Goal: Task Accomplishment & Management: Manage account settings

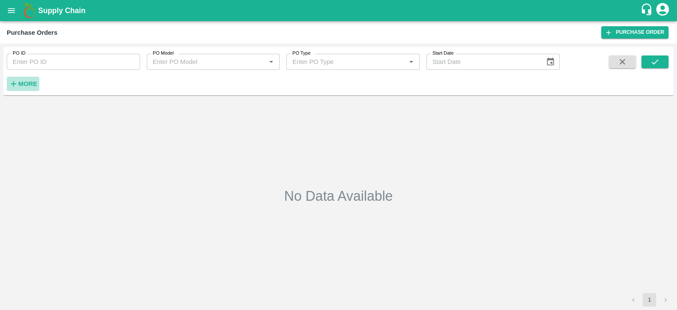
click at [34, 83] on strong "More" at bounding box center [27, 83] width 19 height 7
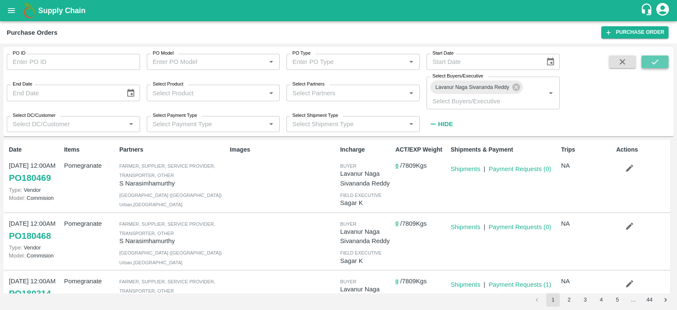
click at [662, 61] on button "submit" at bounding box center [655, 61] width 27 height 13
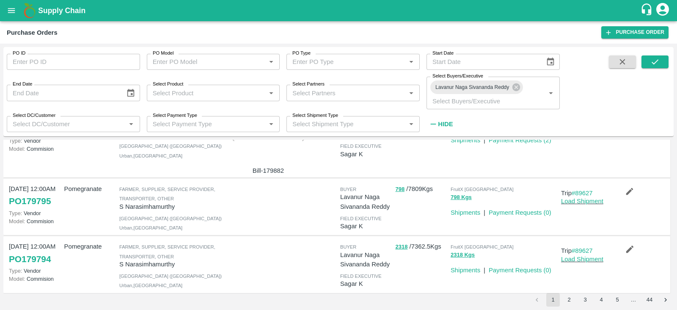
scroll to position [394, 0]
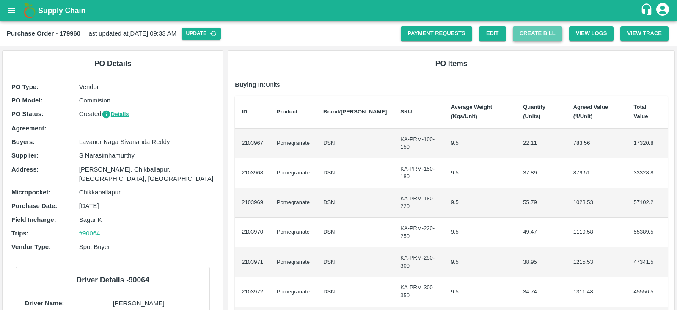
click at [532, 39] on button "Create Bill" at bounding box center [538, 33] width 50 height 15
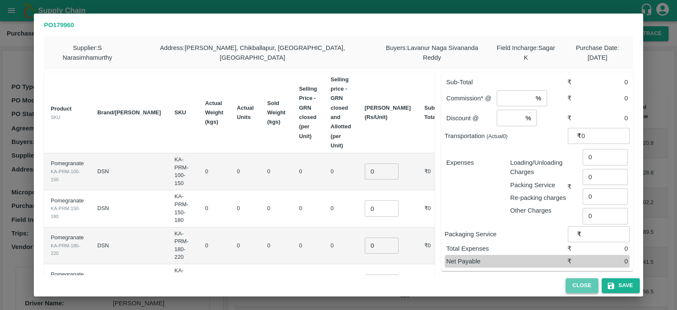
click at [583, 283] on button "Close" at bounding box center [582, 285] width 33 height 15
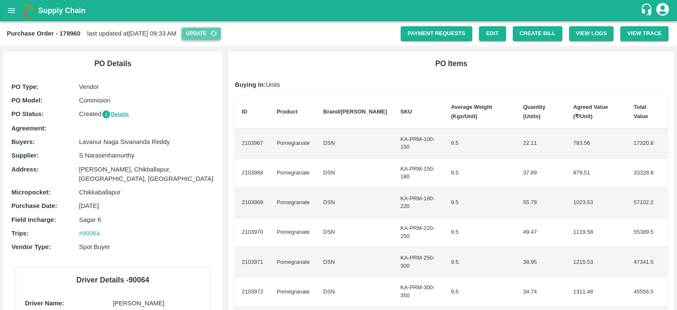
click at [221, 37] on button "Update" at bounding box center [201, 34] width 39 height 12
click at [530, 38] on button "Create Bill" at bounding box center [538, 33] width 50 height 15
click at [227, 40] on div "Purchase Order - 179794 last updated at 13 Oct 2025, 09:33 AM Update Payment Re…" at bounding box center [338, 33] width 677 height 25
click at [221, 36] on button "Update" at bounding box center [201, 34] width 39 height 12
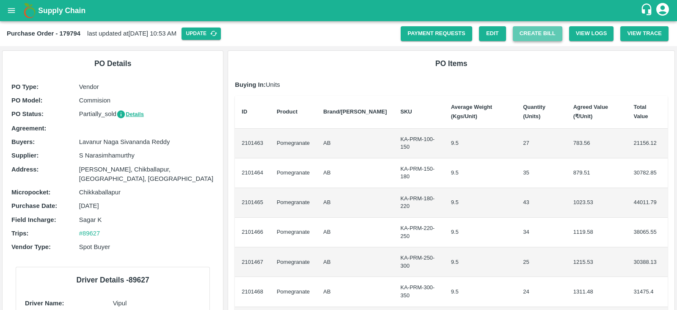
click at [521, 34] on button "Create Bill" at bounding box center [538, 33] width 50 height 15
click at [218, 30] on icon "button" at bounding box center [214, 34] width 8 height 8
click at [531, 30] on button "Create Bill" at bounding box center [538, 33] width 50 height 15
